Goal: Navigation & Orientation: Find specific page/section

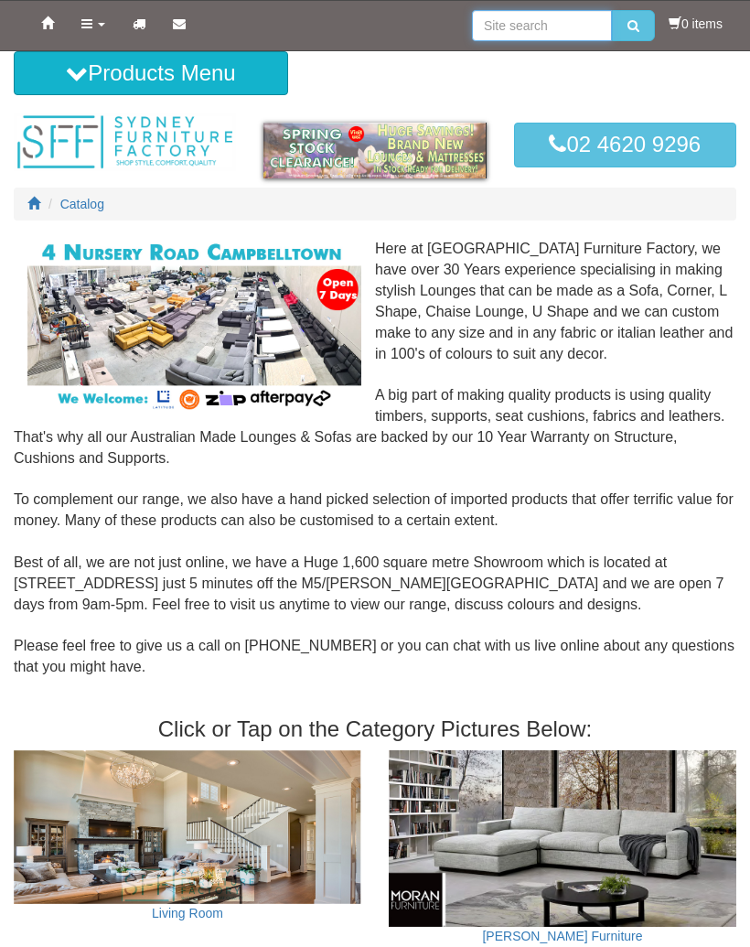
click at [536, 24] on input "search" at bounding box center [542, 25] width 140 height 31
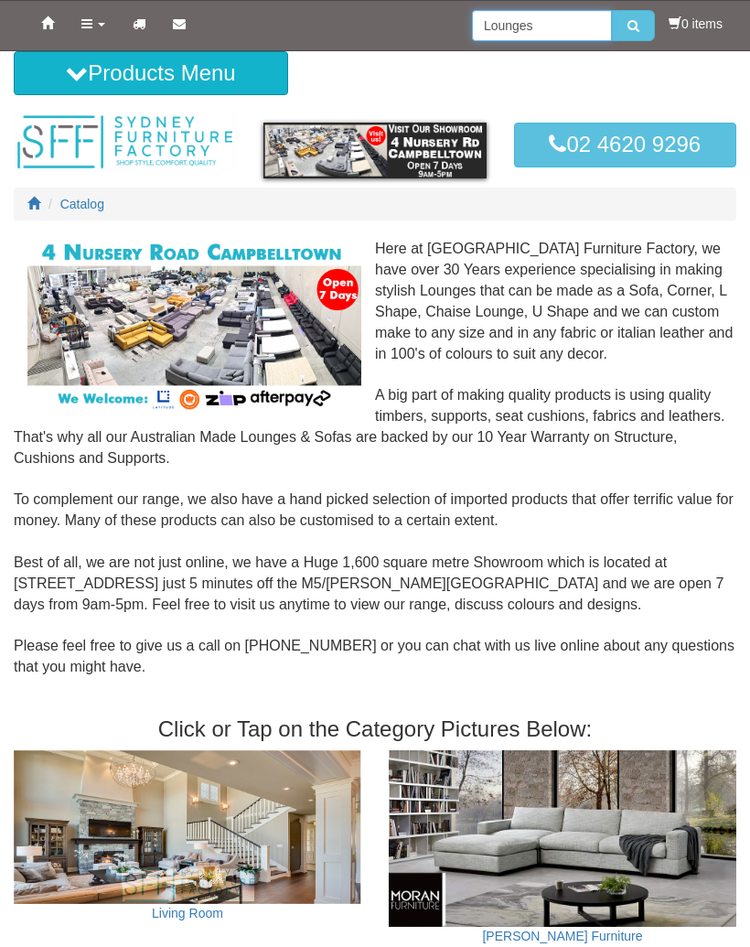
type input "Lounges"
click at [628, 26] on button "submit" at bounding box center [633, 25] width 43 height 31
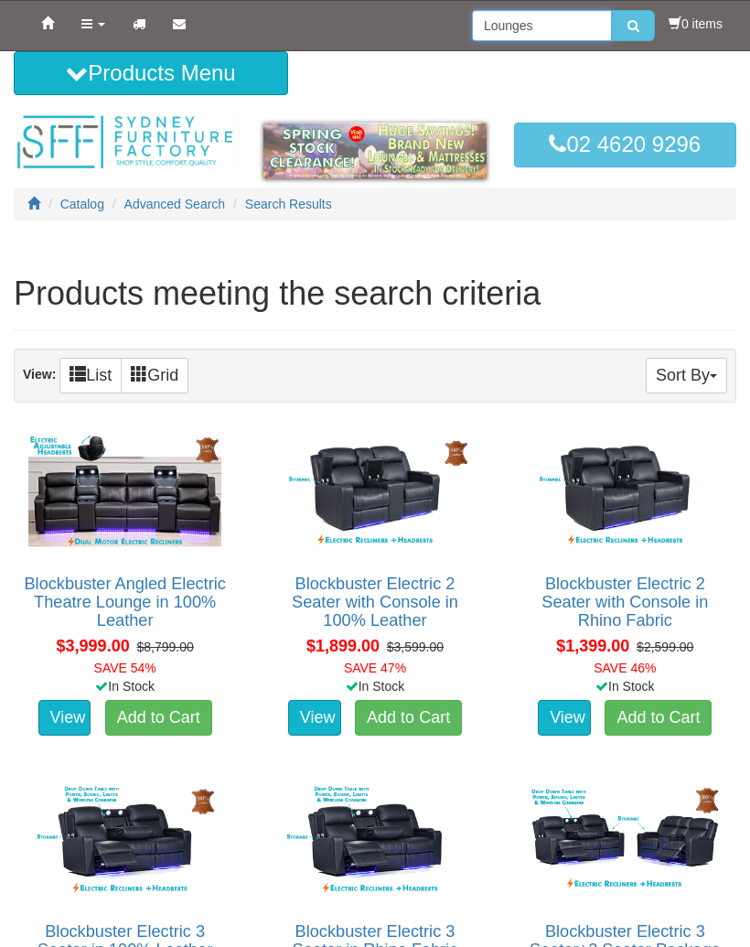
click at [563, 28] on input "Lounges" at bounding box center [542, 25] width 140 height 31
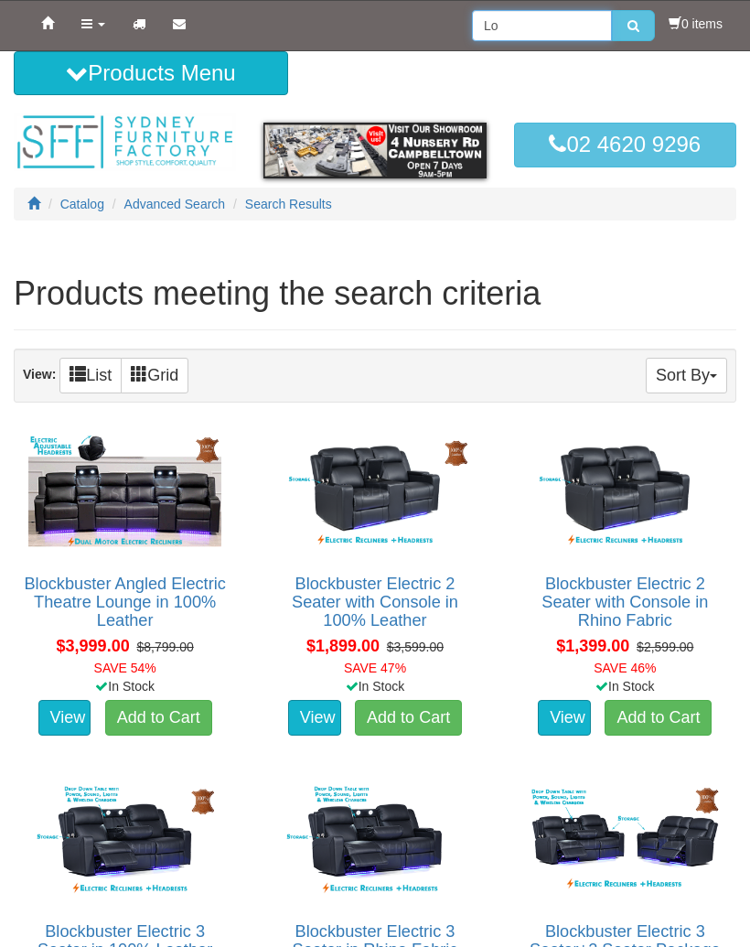
type input "L"
click at [48, 37] on link "Home" at bounding box center [47, 24] width 40 height 46
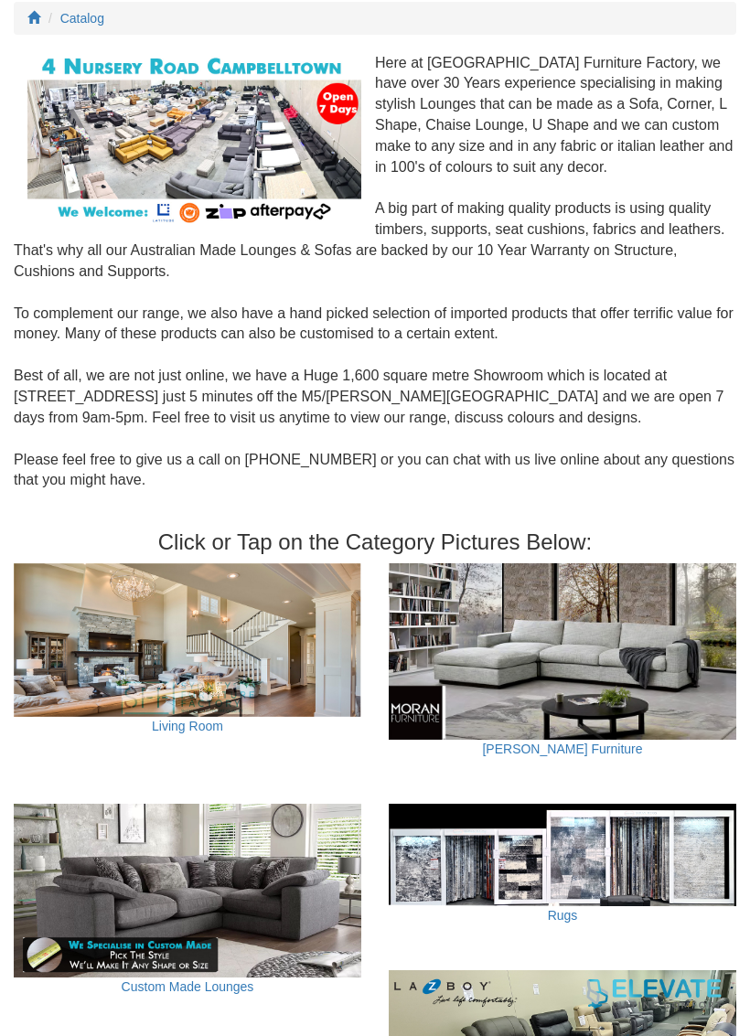
scroll to position [219, 0]
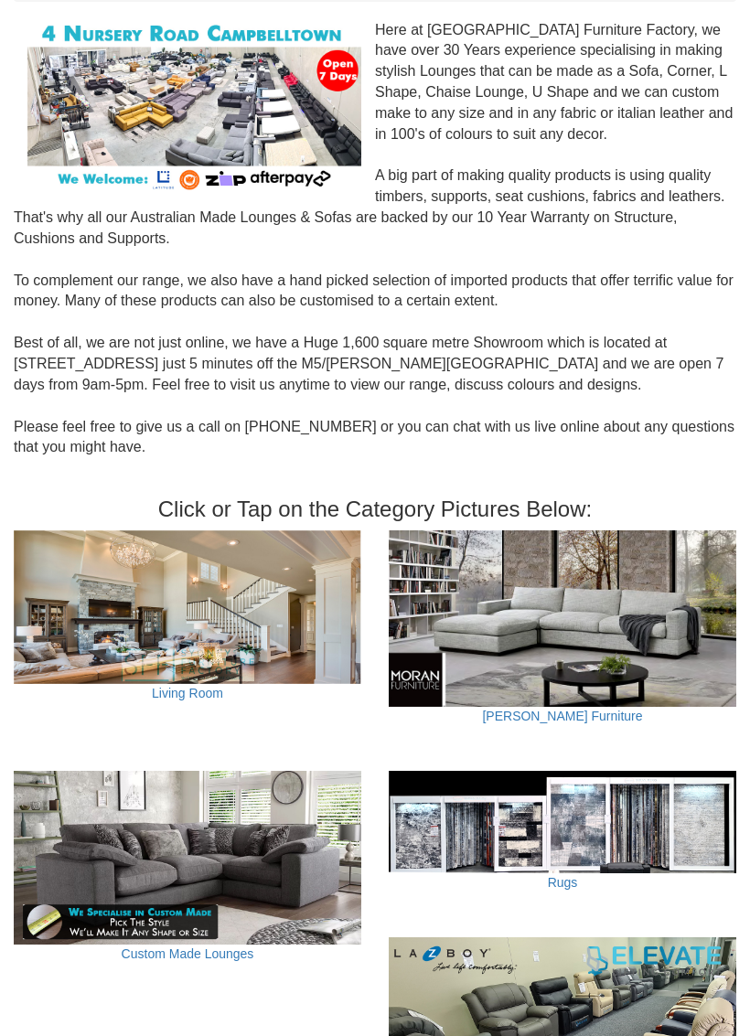
click at [613, 647] on img at bounding box center [563, 619] width 348 height 177
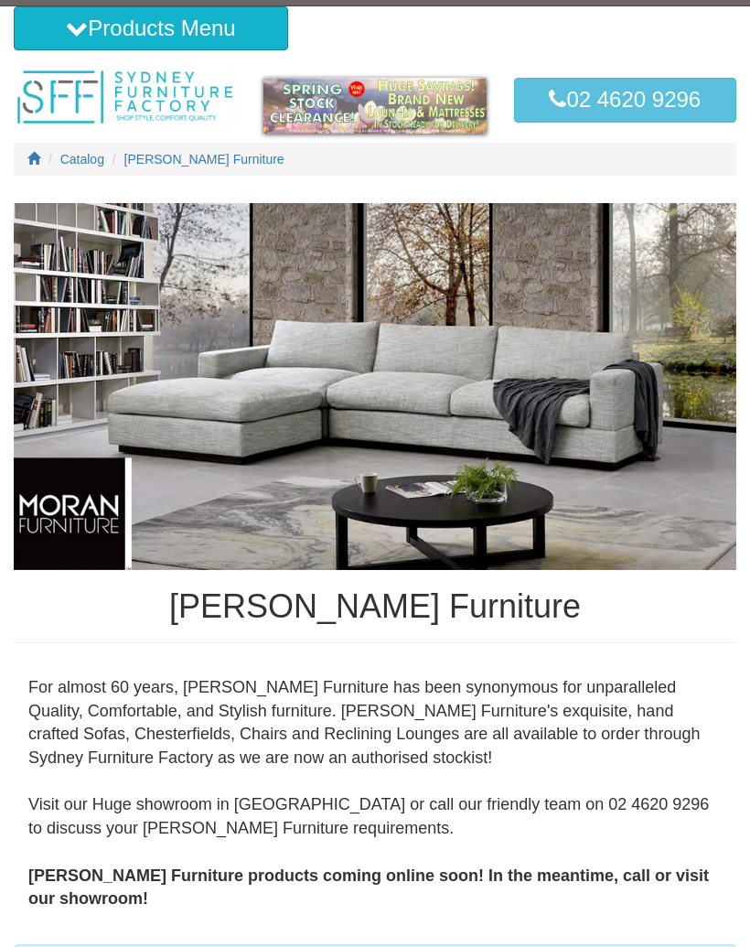
scroll to position [41, 0]
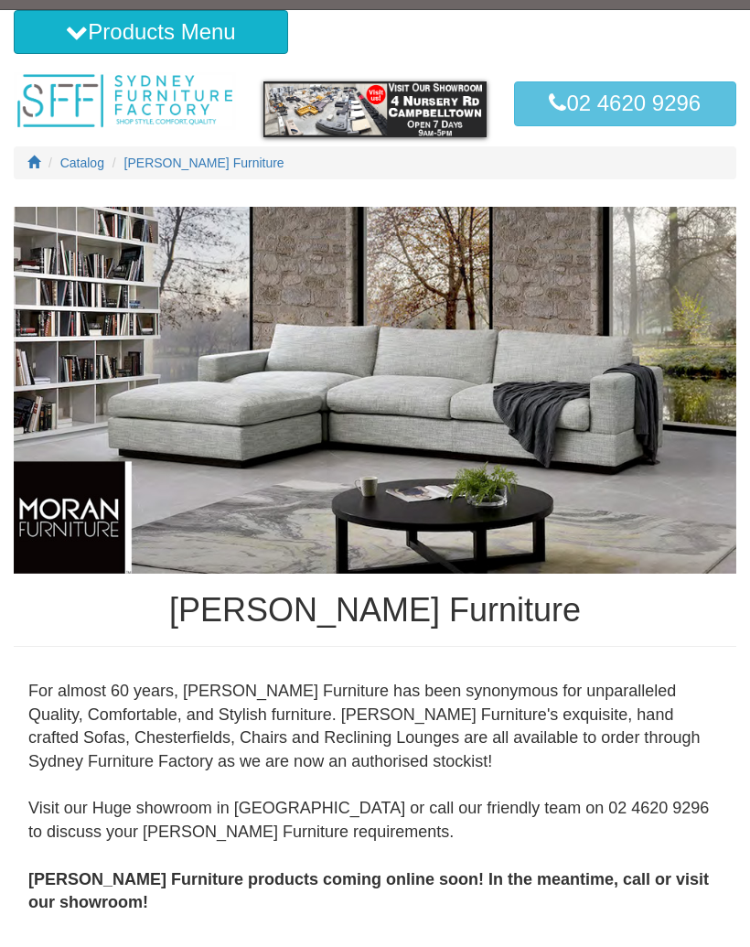
click at [173, 163] on span "[PERSON_NAME] Furniture" at bounding box center [204, 163] width 160 height 15
